Goal: Information Seeking & Learning: Learn about a topic

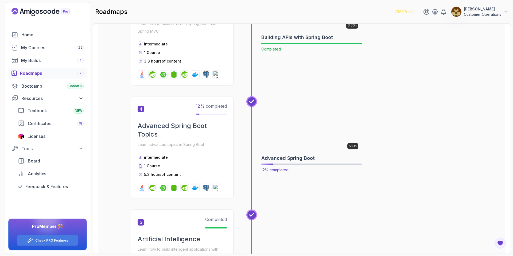
scroll to position [400, 0]
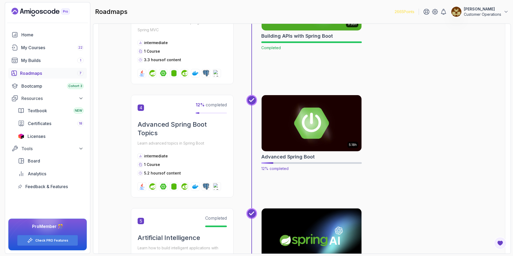
click at [313, 128] on img at bounding box center [311, 123] width 105 height 59
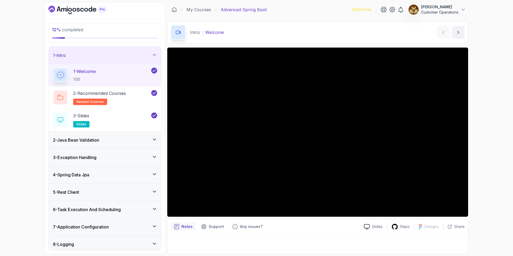
click at [155, 57] on icon at bounding box center [154, 54] width 5 height 5
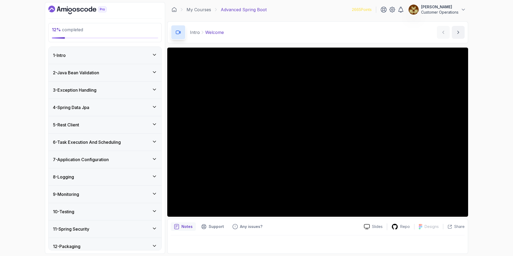
click at [144, 73] on div "2 - Java Bean Validation" at bounding box center [105, 72] width 104 height 6
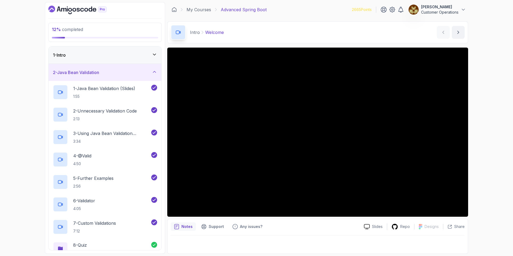
click at [120, 74] on div "2 - Java Bean Validation" at bounding box center [105, 72] width 104 height 6
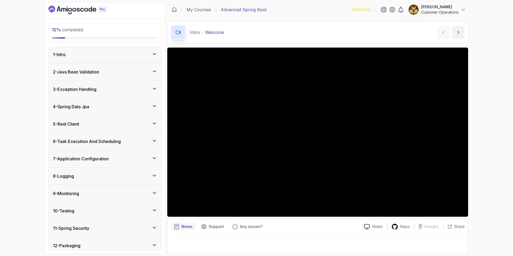
scroll to position [1, 0]
click at [110, 91] on div "3 - Exception Handling" at bounding box center [105, 89] width 104 height 6
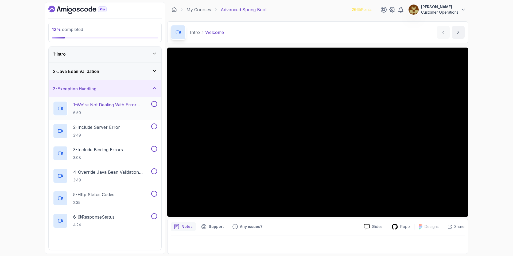
click at [114, 108] on p "1 - We're Not Dealing With Error Properply" at bounding box center [111, 104] width 77 height 6
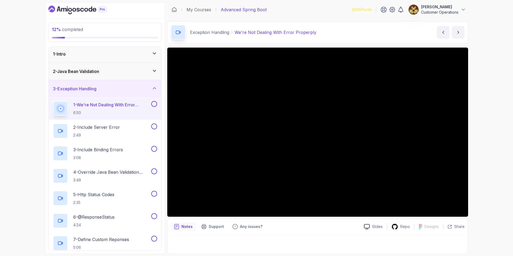
click at [371, 38] on div "Exception Handling We're Not Dealing With Error Properply We're Not Dealing Wit…" at bounding box center [317, 32] width 301 height 22
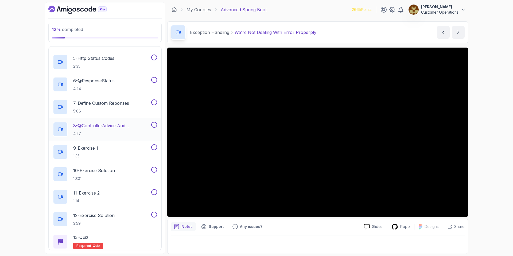
scroll to position [137, 0]
click at [354, 35] on div "Exception Handling We're Not Dealing With Error Properply We're Not Dealing Wit…" at bounding box center [317, 32] width 301 height 22
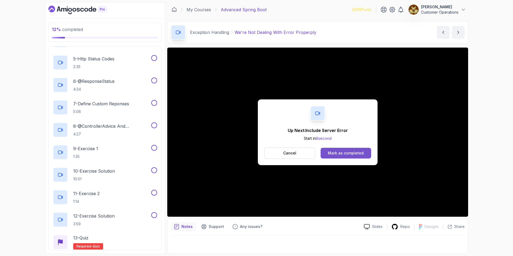
click at [345, 151] on div "Mark as completed" at bounding box center [346, 152] width 36 height 5
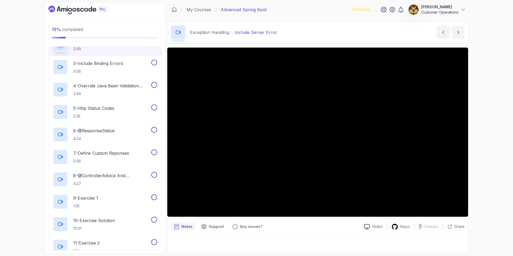
scroll to position [28, 0]
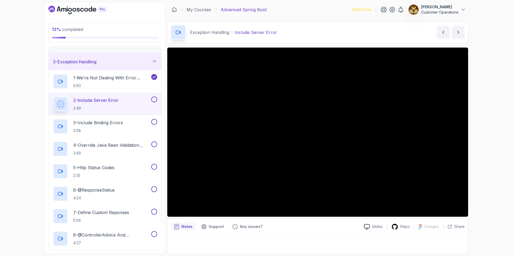
click at [311, 37] on div "Exception Handling Include Server Error Include Server Error by nelson" at bounding box center [317, 32] width 301 height 22
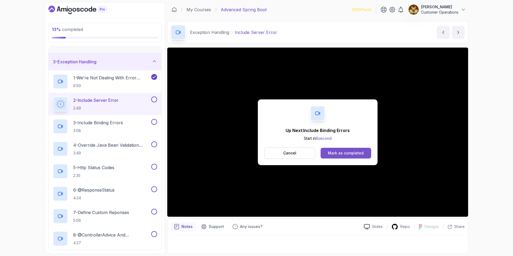
click at [347, 150] on div "Mark as completed" at bounding box center [346, 152] width 36 height 5
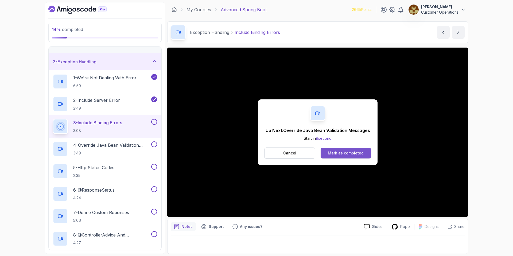
click at [350, 151] on div "Mark as completed" at bounding box center [346, 152] width 36 height 5
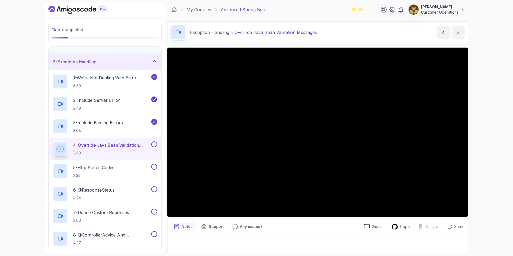
click at [345, 31] on div "Exception Handling Override Java Bean Validation Messages Override Java Bean Va…" at bounding box center [317, 32] width 301 height 22
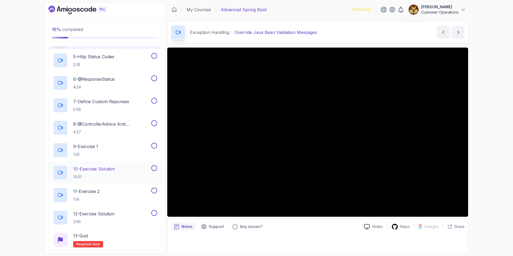
scroll to position [115, 0]
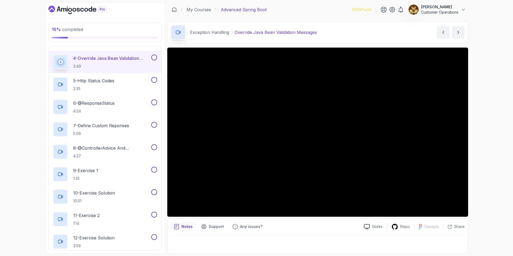
click at [345, 33] on div "Exception Handling Override Java Bean Validation Messages Override Java Bean Va…" at bounding box center [317, 32] width 301 height 22
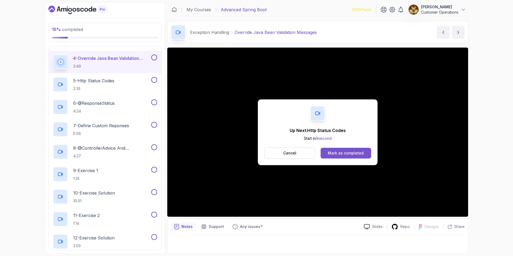
click at [344, 153] on div "Mark as completed" at bounding box center [346, 152] width 36 height 5
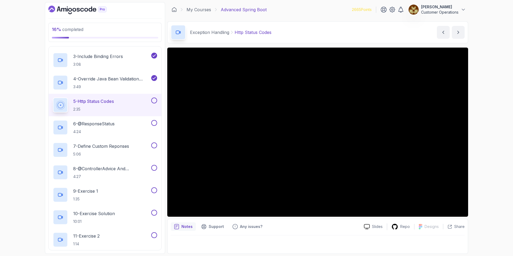
scroll to position [95, 0]
click at [348, 33] on div "Exception Handling Http Status Codes Http Status Codes by nelson" at bounding box center [317, 32] width 301 height 22
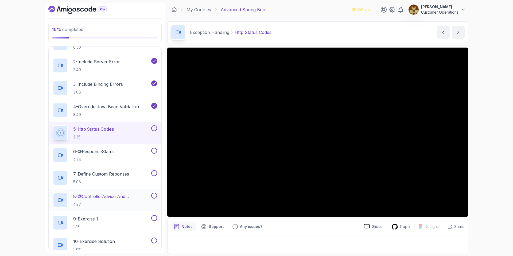
scroll to position [63, 0]
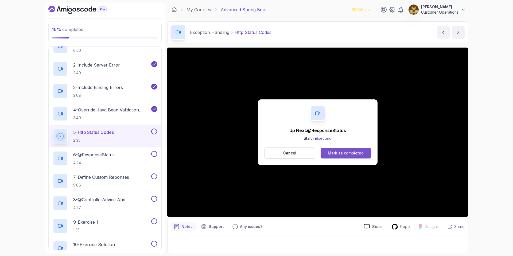
click at [354, 150] on button "Mark as completed" at bounding box center [345, 153] width 50 height 11
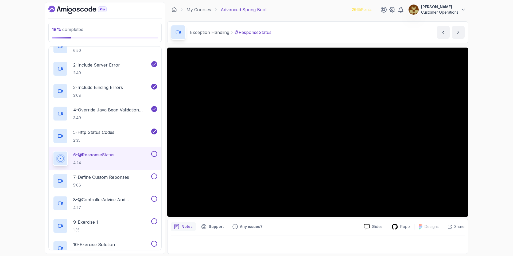
click at [325, 36] on div "Exception Handling @ResponseStatus @ResponseStatus by nelson" at bounding box center [317, 32] width 301 height 22
click at [504, 118] on div "18 % completed 1 - Intro 2 - Java Bean Validation 3 - Exception Handling 1 - We…" at bounding box center [256, 128] width 513 height 256
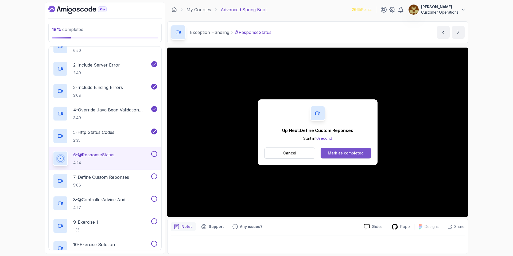
click at [360, 153] on div "Mark as completed" at bounding box center [346, 152] width 36 height 5
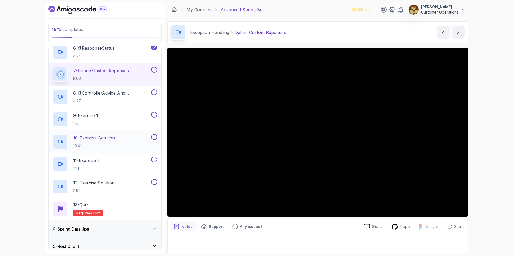
scroll to position [155, 0]
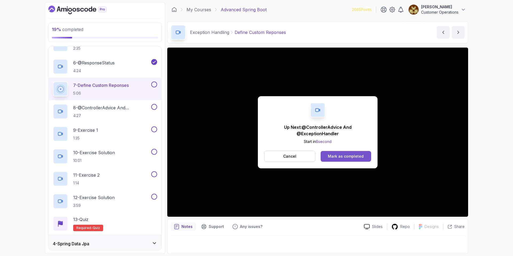
click at [343, 155] on div "Mark as completed" at bounding box center [346, 156] width 36 height 5
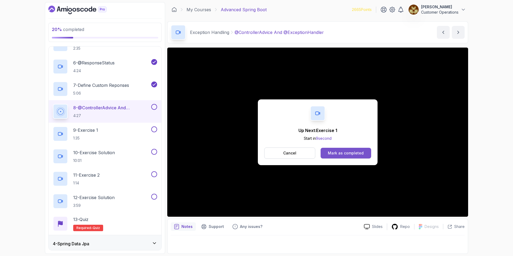
click at [331, 153] on div "Mark as completed" at bounding box center [346, 152] width 36 height 5
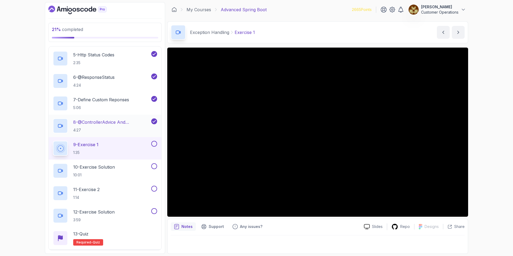
scroll to position [142, 0]
click at [489, 143] on div "21 % completed 1 - Intro 2 - Java Bean Validation 3 - Exception Handling 1 - We…" at bounding box center [256, 128] width 513 height 256
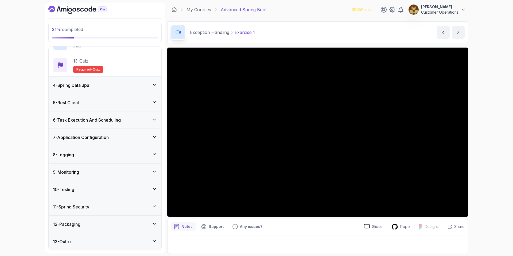
click at [101, 86] on div "4 - Spring Data Jpa" at bounding box center [105, 85] width 104 height 6
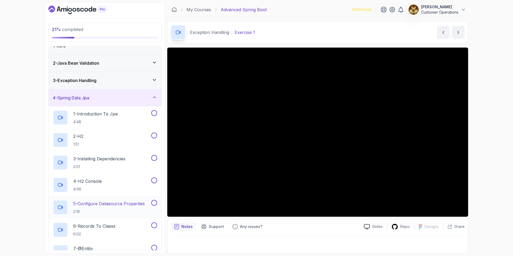
scroll to position [6, 0]
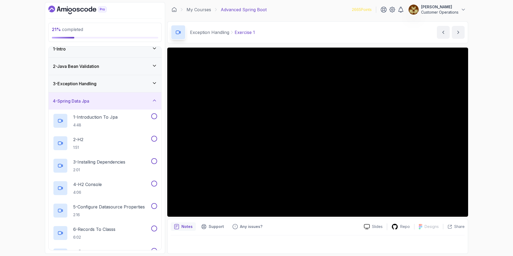
click at [105, 103] on div "4 - Spring Data Jpa" at bounding box center [105, 101] width 104 height 6
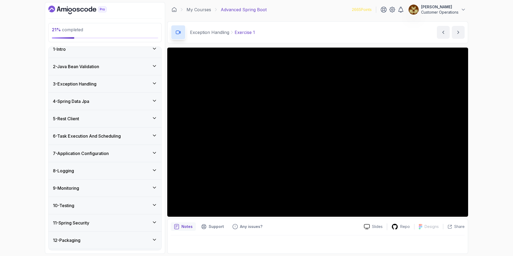
click at [99, 88] on div "3 - Exception Handling" at bounding box center [105, 83] width 113 height 17
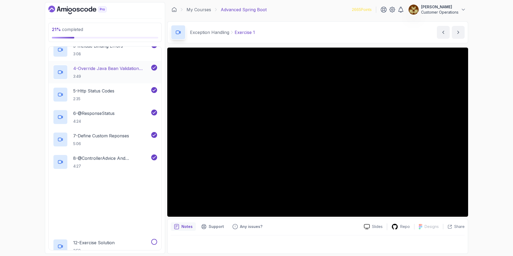
scroll to position [106, 0]
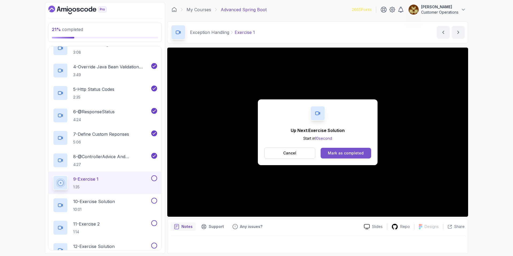
click at [335, 155] on div "Mark as completed" at bounding box center [346, 152] width 36 height 5
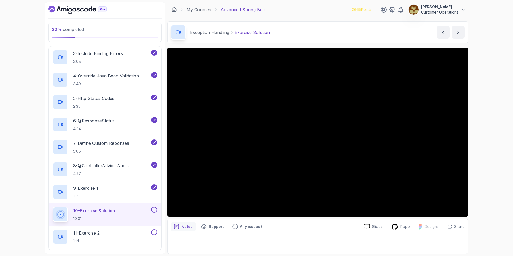
scroll to position [96, 0]
click at [97, 122] on p "6 - @ResponseStatus" at bounding box center [93, 122] width 41 height 6
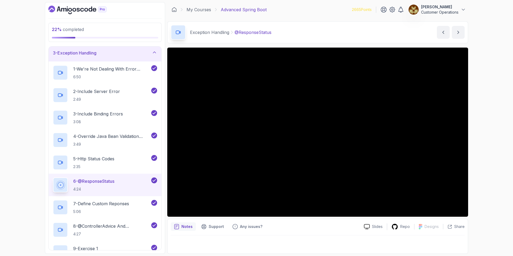
scroll to position [44, 0]
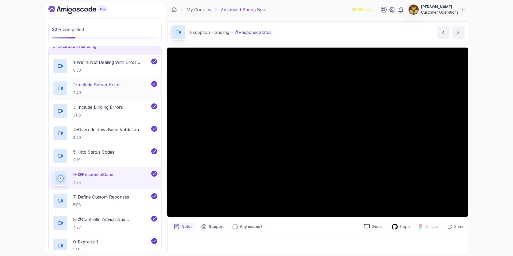
click at [110, 89] on h2 "2 - Include Server Error 2:49" at bounding box center [96, 88] width 47 height 14
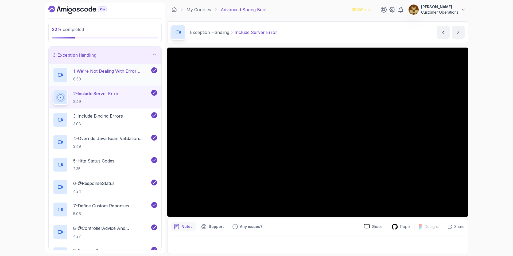
scroll to position [33, 0]
click at [111, 78] on p "6:50" at bounding box center [111, 80] width 77 height 5
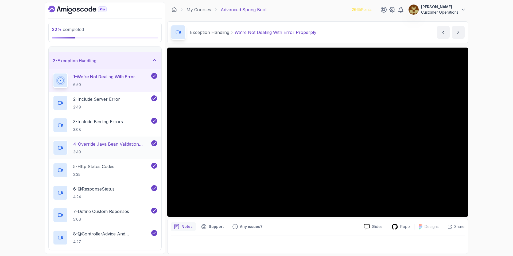
scroll to position [27, 0]
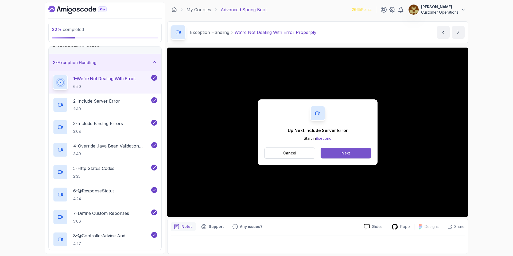
click at [343, 148] on button "Next" at bounding box center [345, 153] width 50 height 11
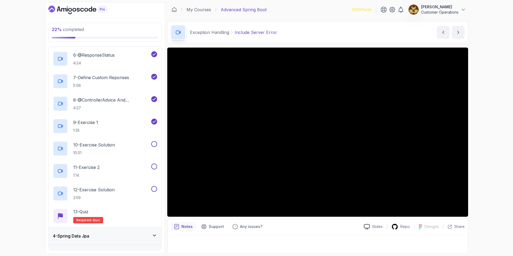
scroll to position [179, 0]
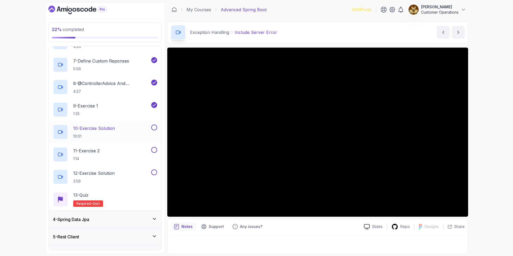
click at [153, 128] on button at bounding box center [154, 127] width 6 height 6
click at [154, 147] on button at bounding box center [154, 150] width 6 height 6
click at [154, 171] on button at bounding box center [154, 172] width 6 height 6
click at [129, 203] on div "13 - Quiz Required- quiz" at bounding box center [105, 199] width 104 height 15
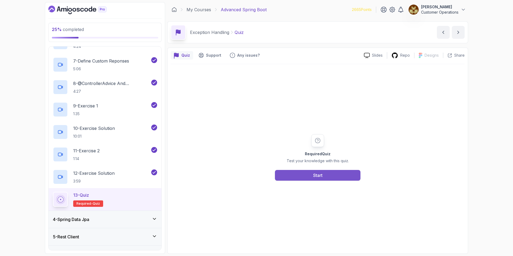
click at [304, 176] on button "Start" at bounding box center [317, 175] width 85 height 11
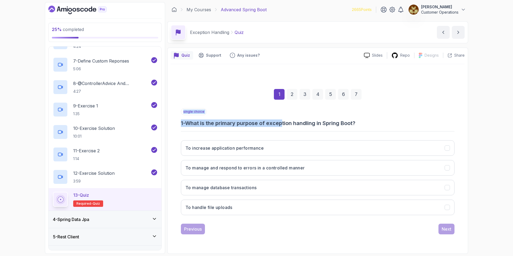
drag, startPoint x: 284, startPoint y: 124, endPoint x: 364, endPoint y: 131, distance: 80.7
click at [364, 131] on div "single choice 1 - What is the primary purpose of exception handling in Spring B…" at bounding box center [317, 163] width 273 height 111
click at [364, 131] on hr at bounding box center [317, 131] width 273 height 1
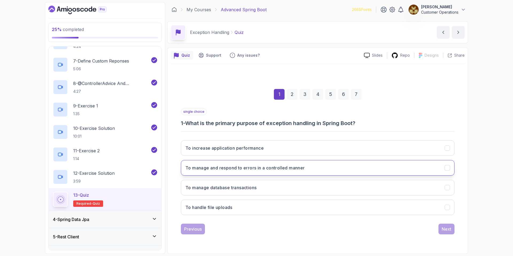
click at [268, 170] on h3 "To manage and respond to errors in a controlled manner" at bounding box center [244, 167] width 119 height 6
click at [440, 228] on button "Next" at bounding box center [446, 228] width 16 height 11
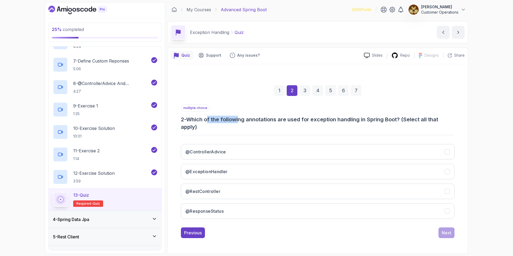
drag, startPoint x: 211, startPoint y: 119, endPoint x: 241, endPoint y: 119, distance: 30.4
click at [241, 119] on h3 "2 - Which of the following annotations are used for exception handling in Sprin…" at bounding box center [317, 123] width 273 height 15
click at [248, 154] on button "@ControllerAdvice" at bounding box center [317, 151] width 273 height 15
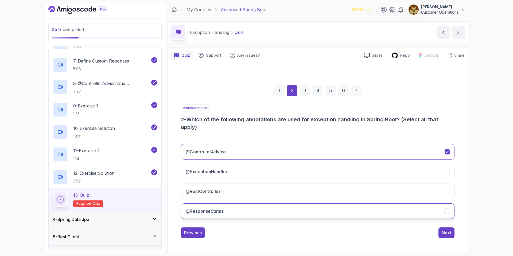
click at [254, 208] on button "@ResponseStatus" at bounding box center [317, 210] width 273 height 15
click at [446, 233] on div "Next" at bounding box center [446, 232] width 10 height 6
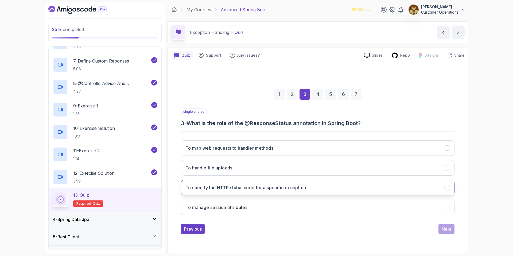
click at [227, 189] on h3 "To specify the HTTP status code for a specific exception" at bounding box center [245, 187] width 120 height 6
click at [447, 227] on div "Next" at bounding box center [446, 229] width 10 height 6
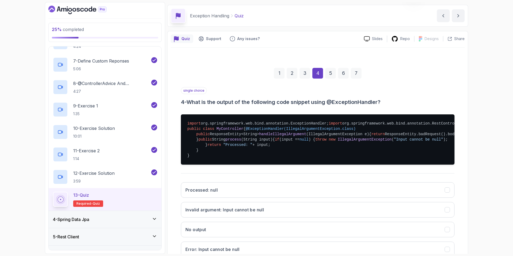
scroll to position [17, 0]
click at [280, 76] on div "1" at bounding box center [279, 73] width 11 height 11
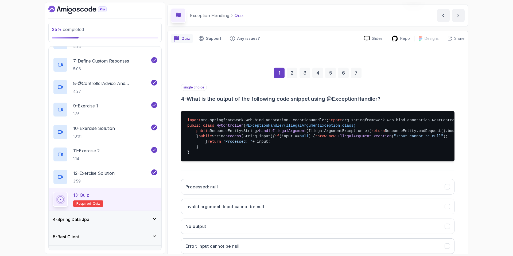
scroll to position [0, 0]
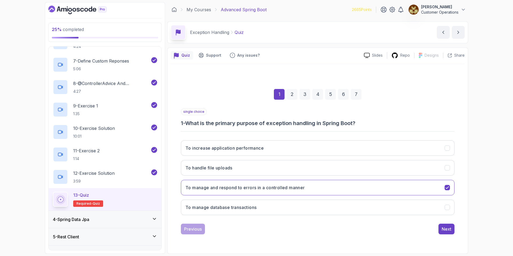
click at [317, 93] on div "4" at bounding box center [317, 94] width 11 height 11
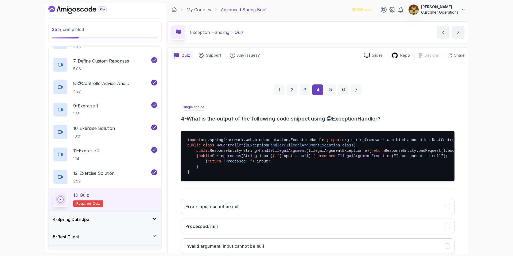
click at [280, 90] on div "1" at bounding box center [279, 89] width 11 height 11
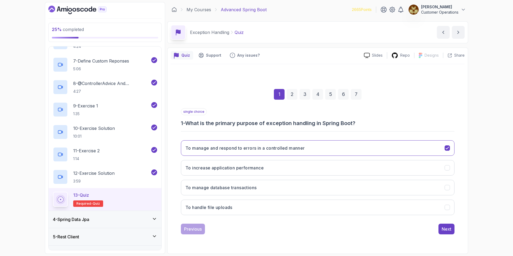
click at [294, 96] on div "2" at bounding box center [291, 94] width 11 height 11
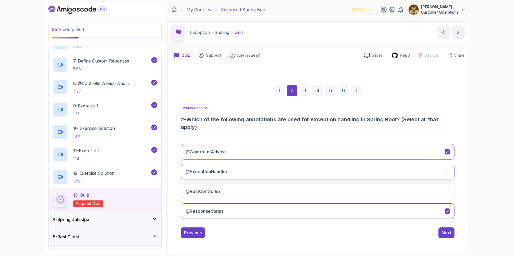
click at [266, 171] on button "@ExceptionHandler" at bounding box center [317, 171] width 273 height 15
click at [317, 90] on div "4" at bounding box center [317, 90] width 11 height 11
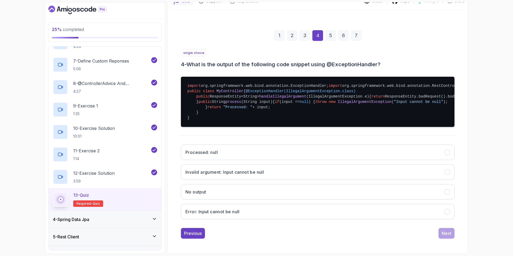
scroll to position [118, 0]
click at [281, 154] on button "Processed: null" at bounding box center [317, 151] width 273 height 15
click at [450, 237] on button "Next" at bounding box center [446, 233] width 16 height 11
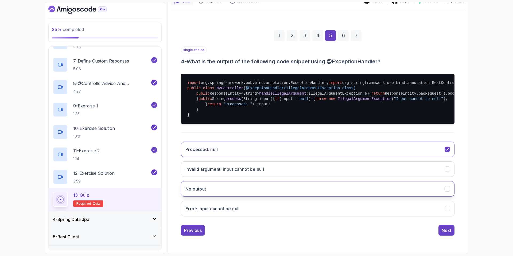
scroll to position [0, 0]
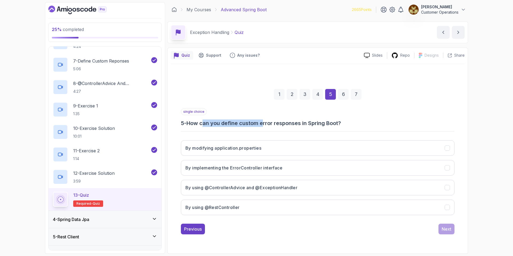
drag, startPoint x: 205, startPoint y: 122, endPoint x: 264, endPoint y: 122, distance: 59.0
click at [264, 122] on h3 "5 - How can you define custom error responses in Spring Boot?" at bounding box center [317, 122] width 273 height 7
drag, startPoint x: 313, startPoint y: 123, endPoint x: 262, endPoint y: 122, distance: 51.0
click at [262, 122] on h3 "5 - How can you define custom error responses in Spring Boot?" at bounding box center [317, 122] width 273 height 7
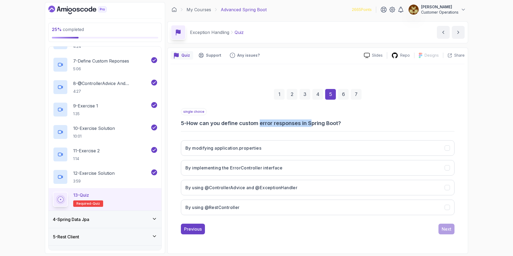
click at [262, 122] on h3 "5 - How can you define custom error responses in Spring Boot?" at bounding box center [317, 122] width 273 height 7
drag, startPoint x: 260, startPoint y: 122, endPoint x: 327, endPoint y: 120, distance: 66.5
click at [326, 120] on h3 "5 - How can you define custom error responses in Spring Boot?" at bounding box center [317, 122] width 273 height 7
click at [327, 120] on h3 "5 - How can you define custom error responses in Spring Boot?" at bounding box center [317, 122] width 273 height 7
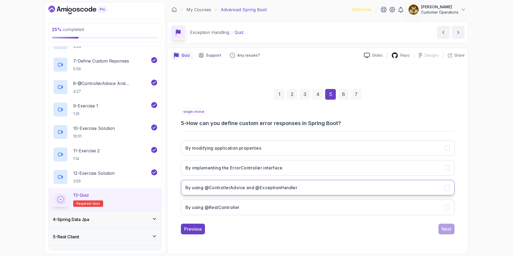
click at [271, 187] on h3 "By using @ControllerAdvice and @ExceptionHandler" at bounding box center [241, 187] width 112 height 6
click at [450, 230] on div "Next" at bounding box center [446, 229] width 10 height 6
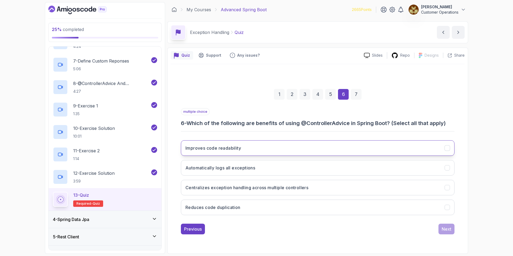
click at [254, 149] on button "Improves code readability" at bounding box center [317, 147] width 273 height 15
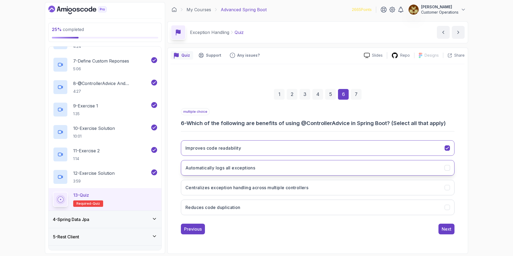
click at [259, 169] on button "Automatically logs all exceptions" at bounding box center [317, 167] width 273 height 15
click at [265, 190] on h3 "Centralizes exception handling across multiple controllers" at bounding box center [246, 187] width 123 height 6
click at [450, 230] on div "Next" at bounding box center [446, 229] width 10 height 6
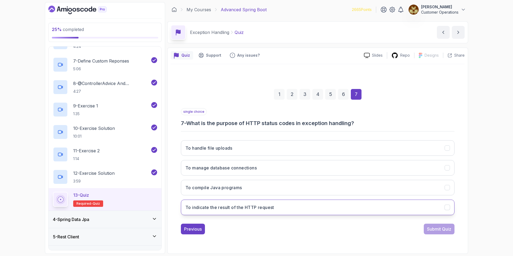
click at [253, 210] on h3 "To indicate the result of the HTTP request" at bounding box center [229, 207] width 89 height 6
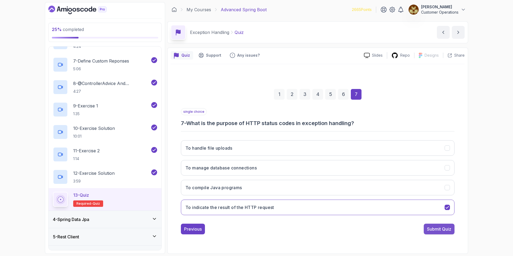
click at [433, 227] on div "Submit Quiz" at bounding box center [439, 229] width 24 height 6
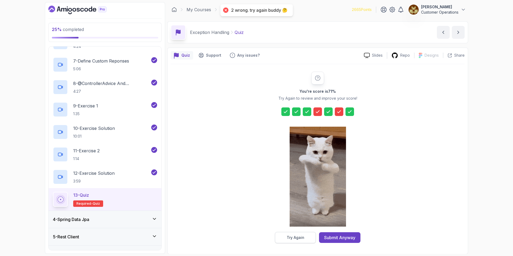
click at [306, 237] on button "Try Again" at bounding box center [295, 237] width 41 height 11
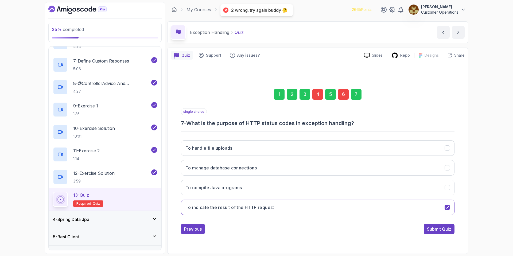
click at [347, 96] on div "6" at bounding box center [343, 94] width 11 height 11
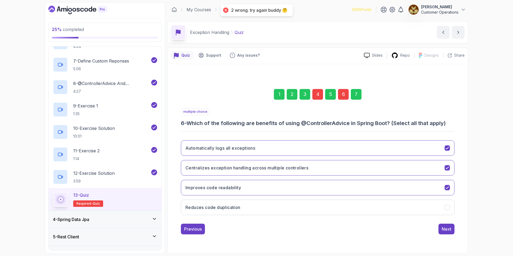
click at [319, 96] on div "4" at bounding box center [317, 94] width 11 height 11
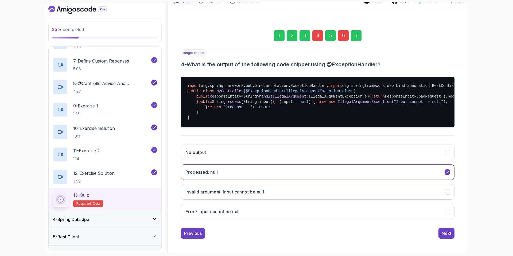
scroll to position [105, 0]
click at [282, 199] on button "Invalid argument: Input cannot be null" at bounding box center [317, 191] width 273 height 15
click at [443, 236] on div "Next" at bounding box center [446, 233] width 10 height 6
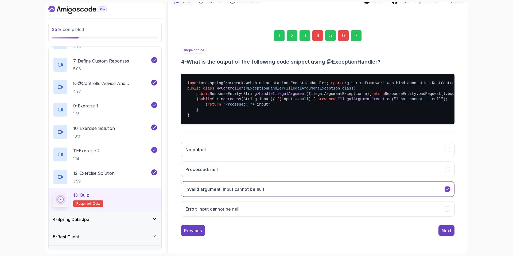
scroll to position [0, 0]
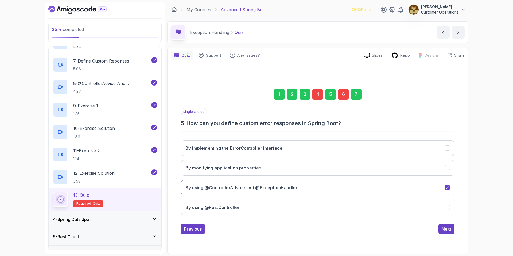
click at [358, 89] on div "7" at bounding box center [356, 94] width 11 height 11
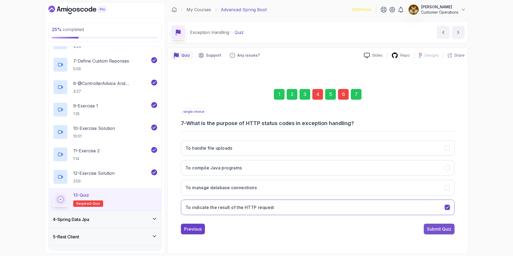
click at [433, 229] on div "Submit Quiz" at bounding box center [439, 229] width 24 height 6
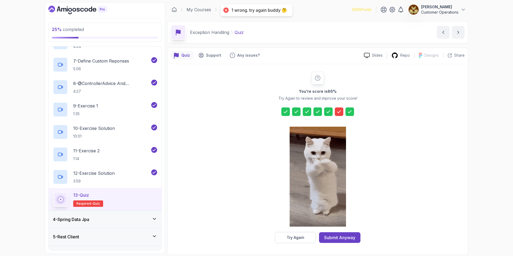
click at [290, 241] on button "Try Again" at bounding box center [295, 237] width 41 height 11
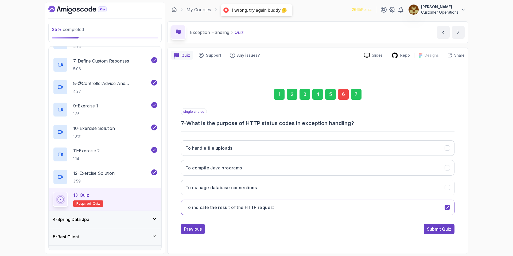
click at [343, 92] on div "6" at bounding box center [343, 94] width 11 height 11
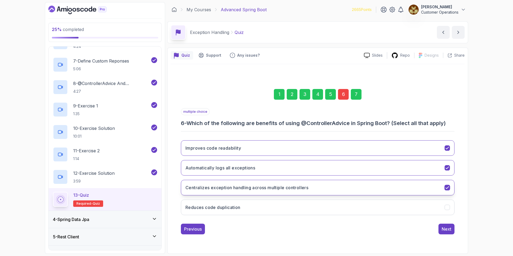
click at [226, 187] on h3 "Centralizes exception handling across multiple controllers" at bounding box center [246, 187] width 123 height 6
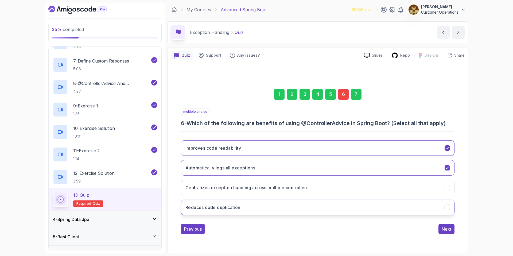
click at [223, 209] on h3 "Reduces code duplication" at bounding box center [212, 207] width 55 height 6
click at [449, 229] on div "Next" at bounding box center [446, 229] width 10 height 6
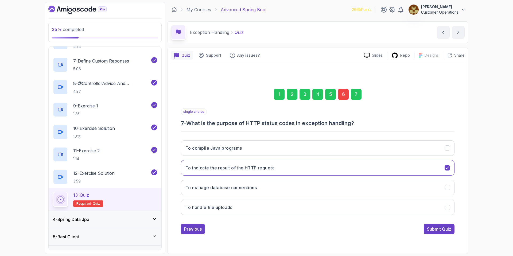
click at [356, 96] on div "7" at bounding box center [356, 94] width 11 height 11
click at [435, 228] on div "Submit Quiz" at bounding box center [439, 229] width 24 height 6
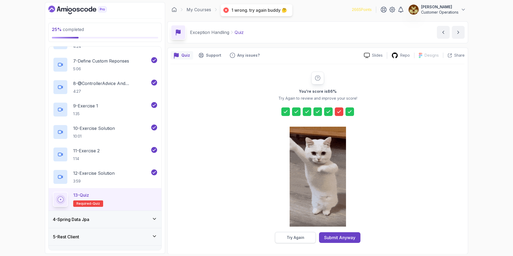
click at [301, 234] on button "Try Again" at bounding box center [295, 237] width 41 height 11
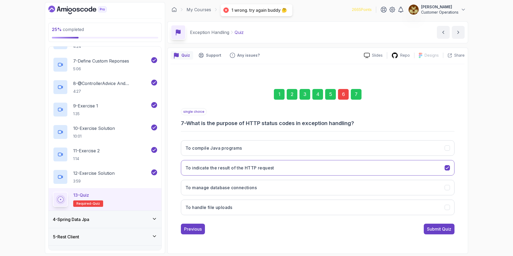
click at [343, 93] on div "6" at bounding box center [343, 94] width 11 height 11
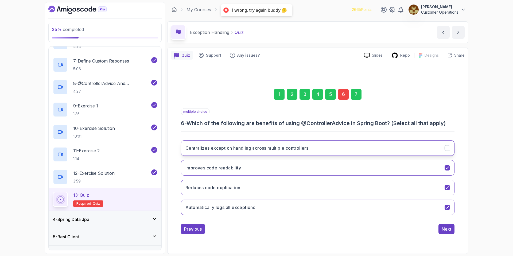
click at [324, 152] on button "Centralizes exception handling across multiple controllers" at bounding box center [317, 147] width 273 height 15
drag, startPoint x: 445, startPoint y: 229, endPoint x: 443, endPoint y: 225, distance: 4.1
click at [445, 229] on div "Next" at bounding box center [446, 229] width 10 height 6
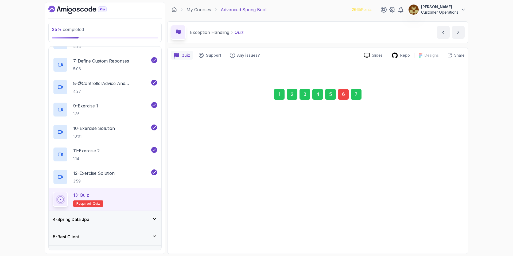
click at [357, 94] on div "7" at bounding box center [356, 94] width 11 height 11
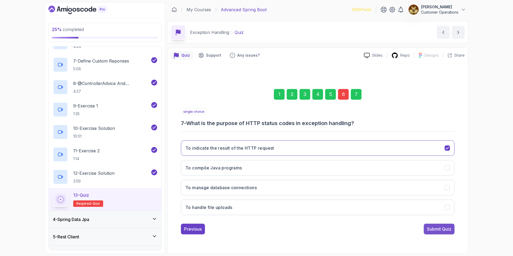
click at [443, 229] on div "Submit Quiz" at bounding box center [439, 229] width 24 height 6
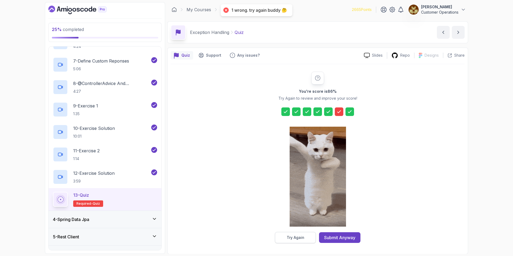
click at [304, 233] on button "Try Again" at bounding box center [295, 237] width 41 height 11
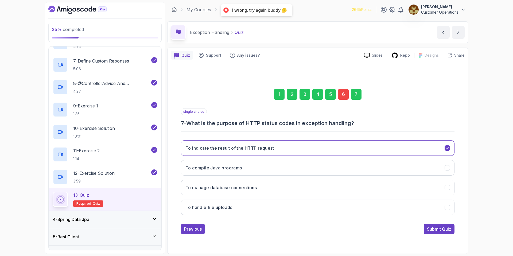
click at [345, 95] on div "6" at bounding box center [343, 94] width 11 height 11
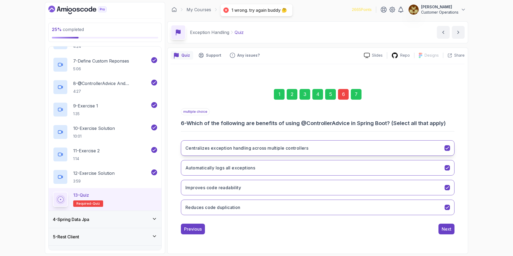
click at [306, 149] on h3 "Centralizes exception handling across multiple controllers" at bounding box center [246, 148] width 123 height 6
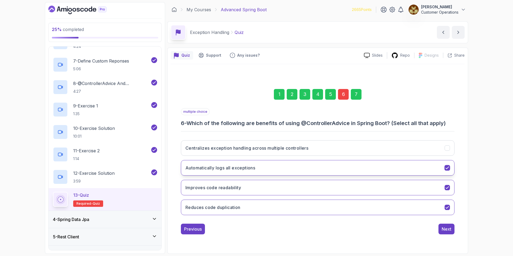
click at [296, 162] on button "Automatically logs all exceptions" at bounding box center [317, 167] width 273 height 15
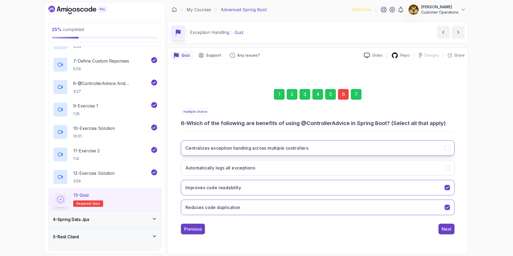
click at [297, 148] on h3 "Centralizes exception handling across multiple controllers" at bounding box center [246, 148] width 123 height 6
click at [448, 230] on div "Next" at bounding box center [446, 229] width 10 height 6
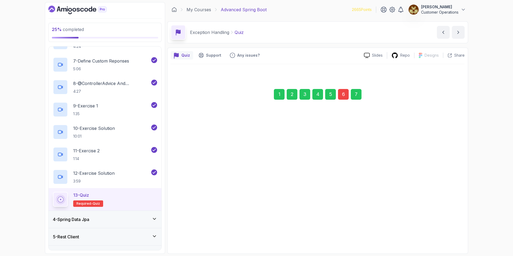
click at [357, 93] on div "7" at bounding box center [356, 94] width 11 height 11
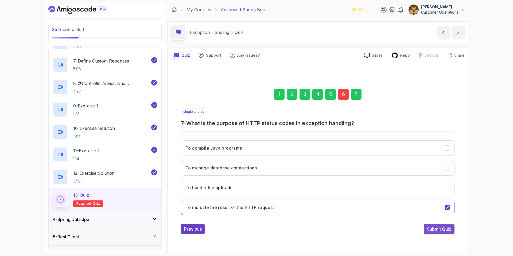
click at [436, 230] on div "Submit Quiz" at bounding box center [439, 229] width 24 height 6
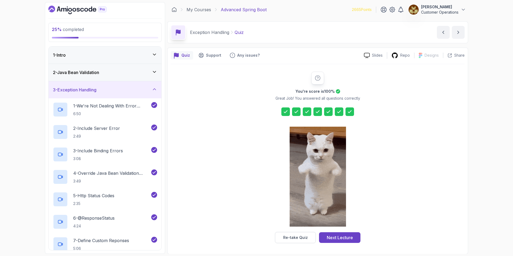
click at [109, 89] on div "3 - Exception Handling" at bounding box center [105, 90] width 104 height 6
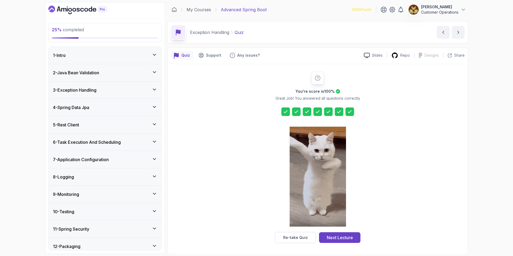
click at [109, 108] on div "4 - Spring Data Jpa" at bounding box center [105, 107] width 104 height 6
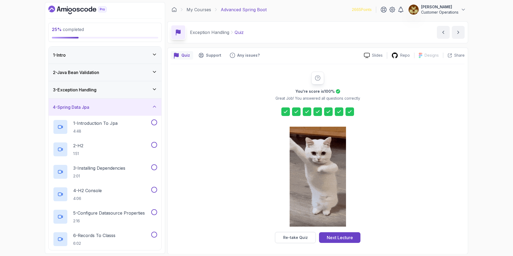
click at [101, 107] on div "4 - Spring Data Jpa" at bounding box center [105, 107] width 104 height 6
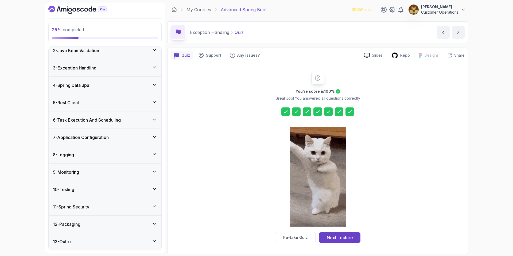
scroll to position [0, 0]
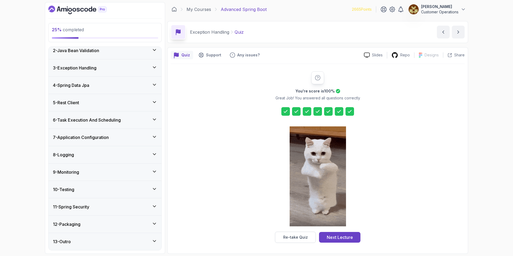
click at [261, 160] on div "You're score is 100 % Great Job! You answered all questions correctly Re-take Q…" at bounding box center [318, 156] width 294 height 171
click at [221, 102] on div "You're score is 100 % Great Job! You answered all questions correctly Re-take Q…" at bounding box center [318, 156] width 294 height 171
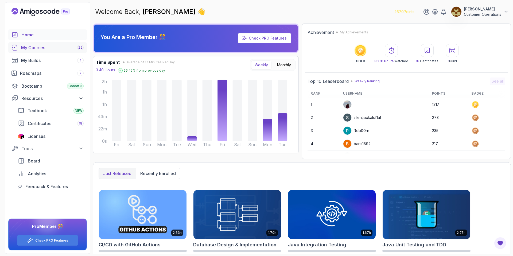
click at [51, 47] on div "My Courses 22" at bounding box center [52, 47] width 62 height 6
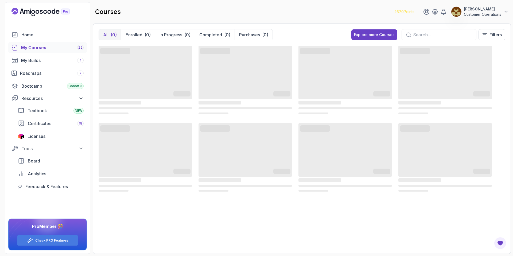
click at [433, 37] on input "text" at bounding box center [442, 35] width 59 height 6
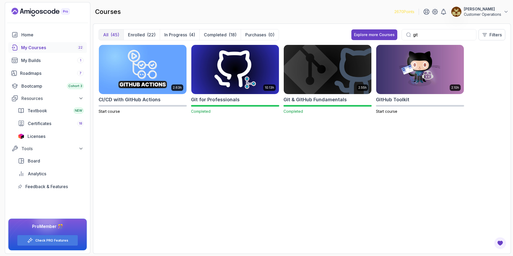
type input "git"
click at [261, 79] on img at bounding box center [235, 70] width 92 height 52
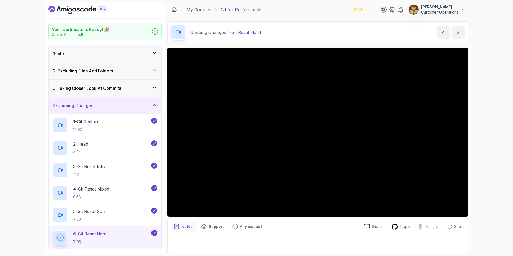
click at [147, 104] on div "4 - Undoing Changes" at bounding box center [105, 105] width 104 height 6
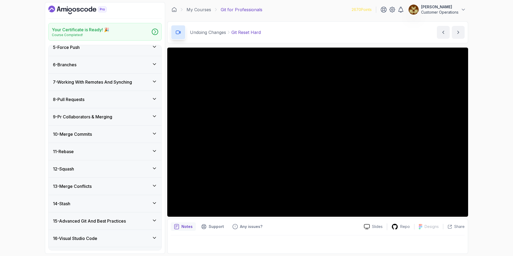
click at [101, 186] on div "13 - Merge Conflicts" at bounding box center [105, 186] width 104 height 6
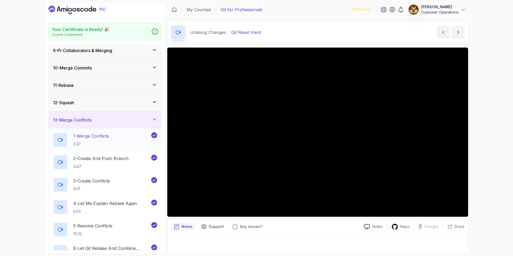
scroll to position [157, 0]
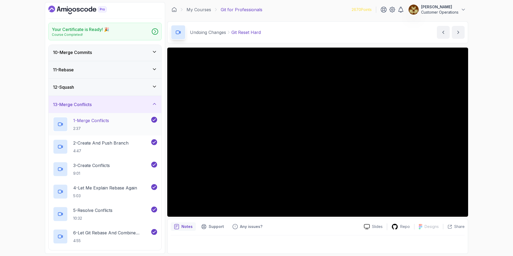
click at [104, 124] on h2 "1 - Merge Conflicts 2:37" at bounding box center [91, 124] width 36 height 14
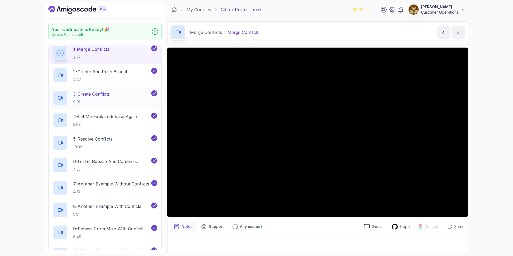
scroll to position [220, 0]
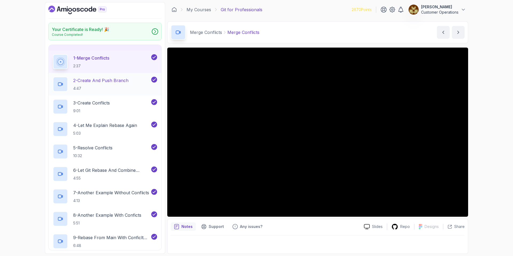
click at [109, 79] on p "2 - Create And Push Branch" at bounding box center [100, 80] width 55 height 6
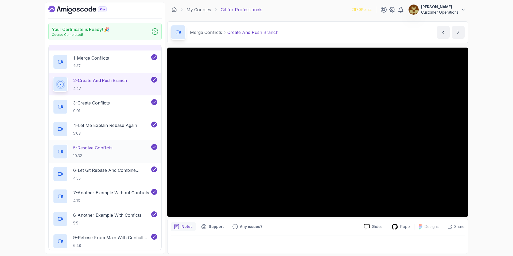
click at [110, 147] on p "5 - Resolve Conflicts" at bounding box center [92, 147] width 39 height 6
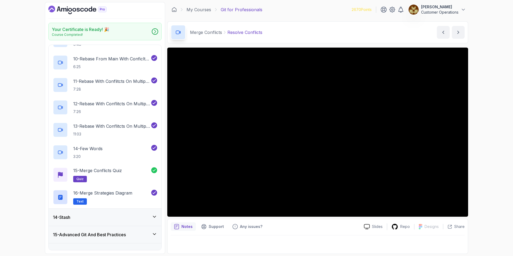
scroll to position [421, 0]
